Goal: Register for event/course

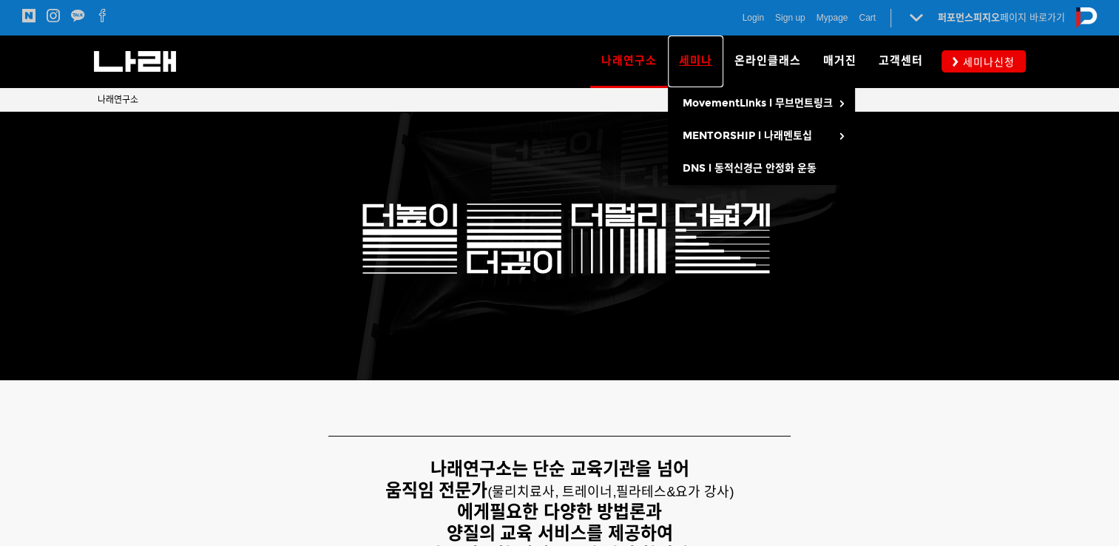
click at [695, 61] on span "세미나" at bounding box center [695, 60] width 33 height 13
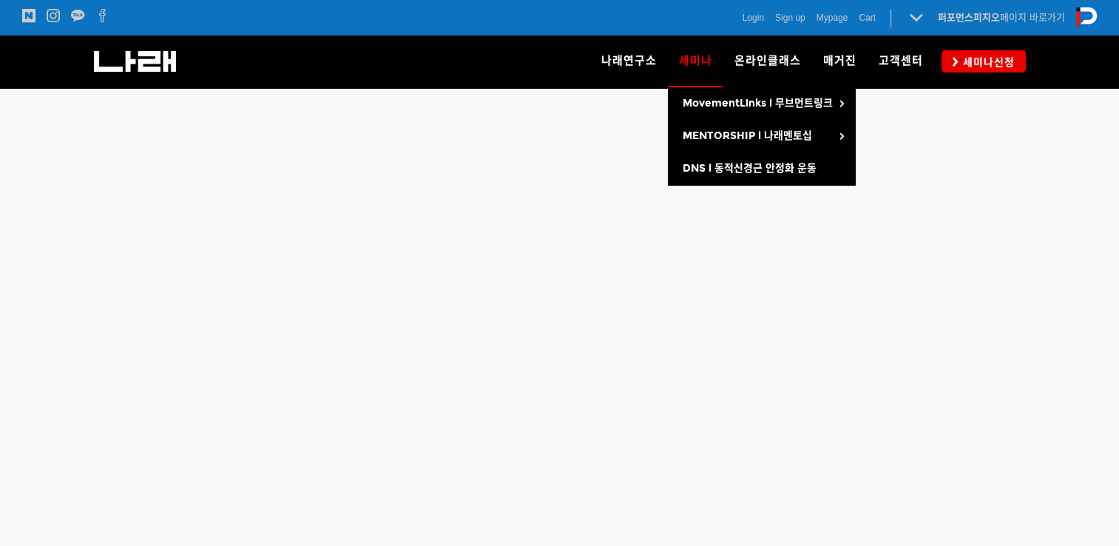
scroll to position [400, 0]
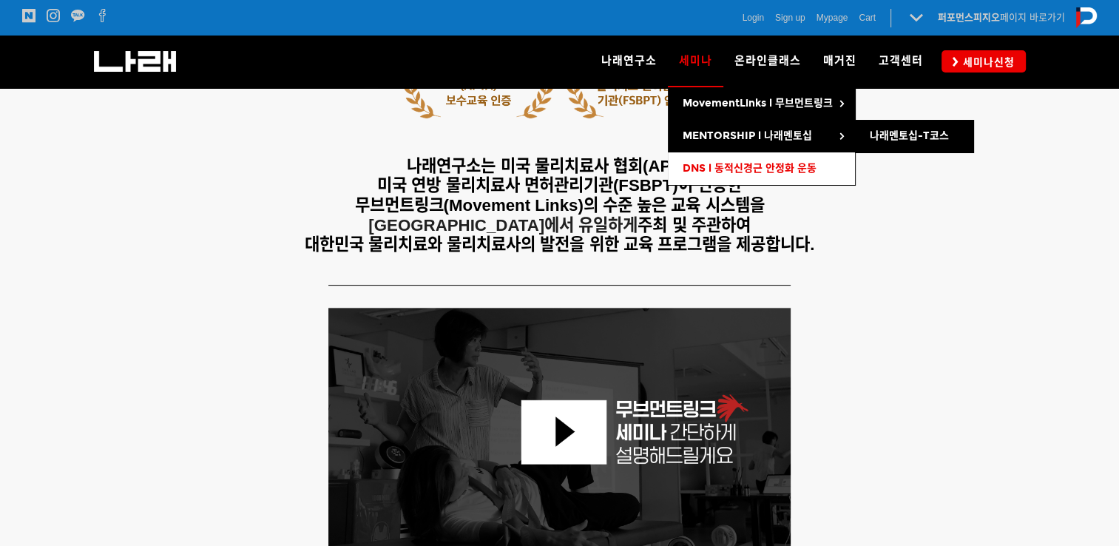
click at [694, 166] on span "DNS l 동적신경근 안정화 운동" at bounding box center [750, 168] width 134 height 13
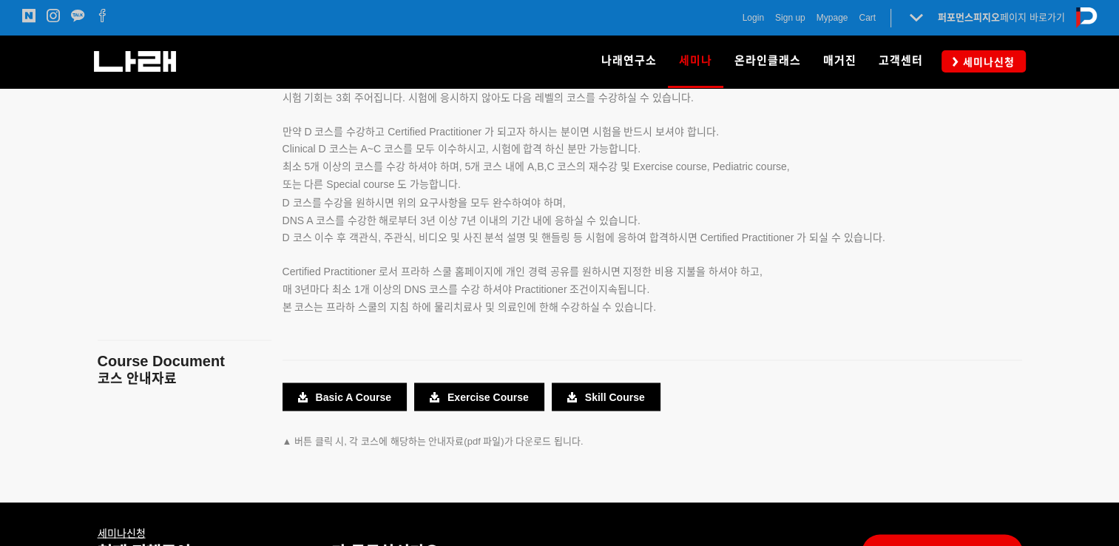
scroll to position [2800, 0]
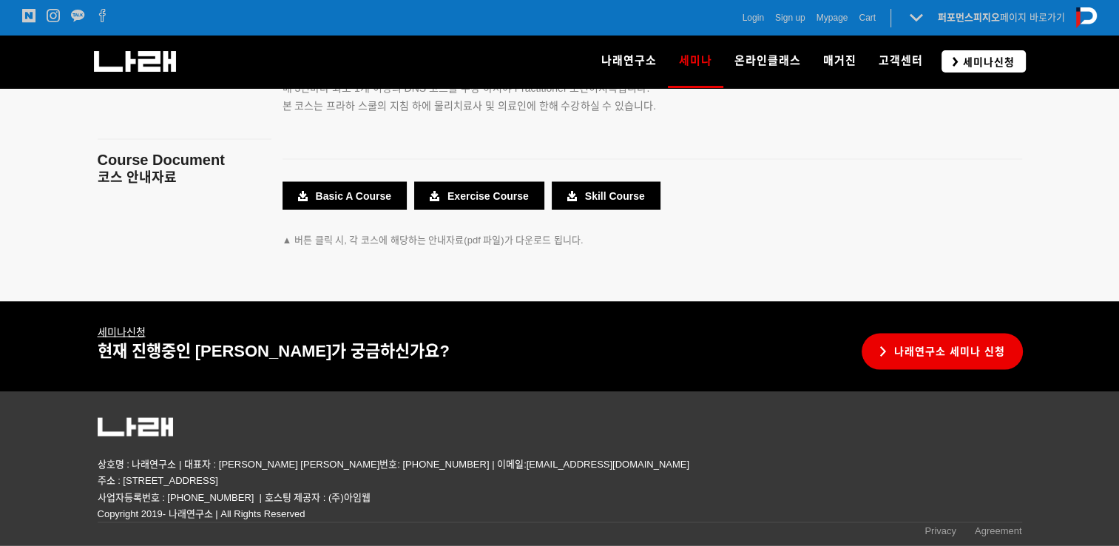
click at [973, 59] on span "세미나신청" at bounding box center [987, 62] width 56 height 15
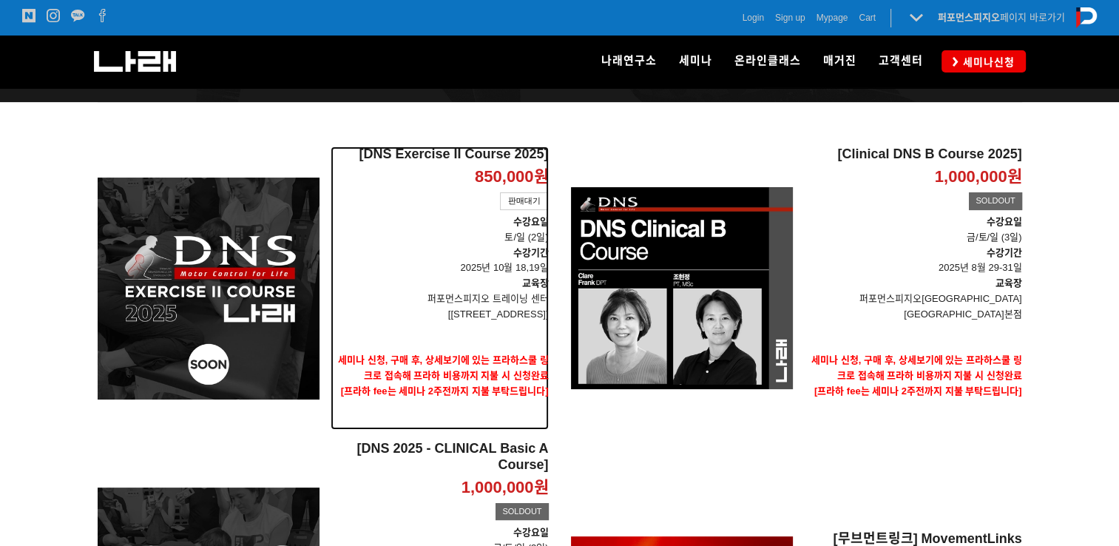
scroll to position [167, 0]
